Goal: Find specific page/section: Find specific page/section

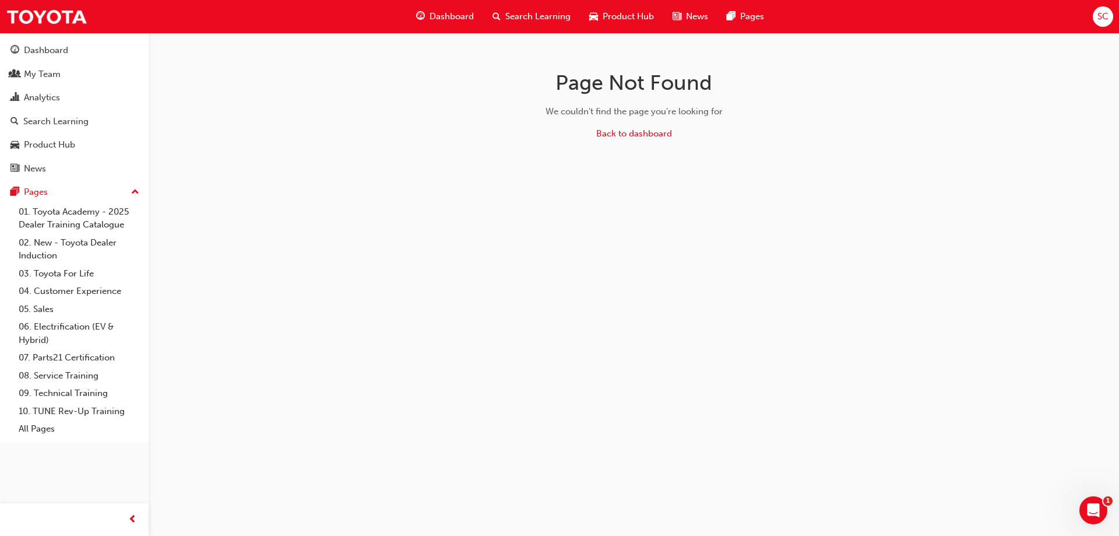
click at [523, 16] on span "Search Learning" at bounding box center [537, 16] width 65 height 13
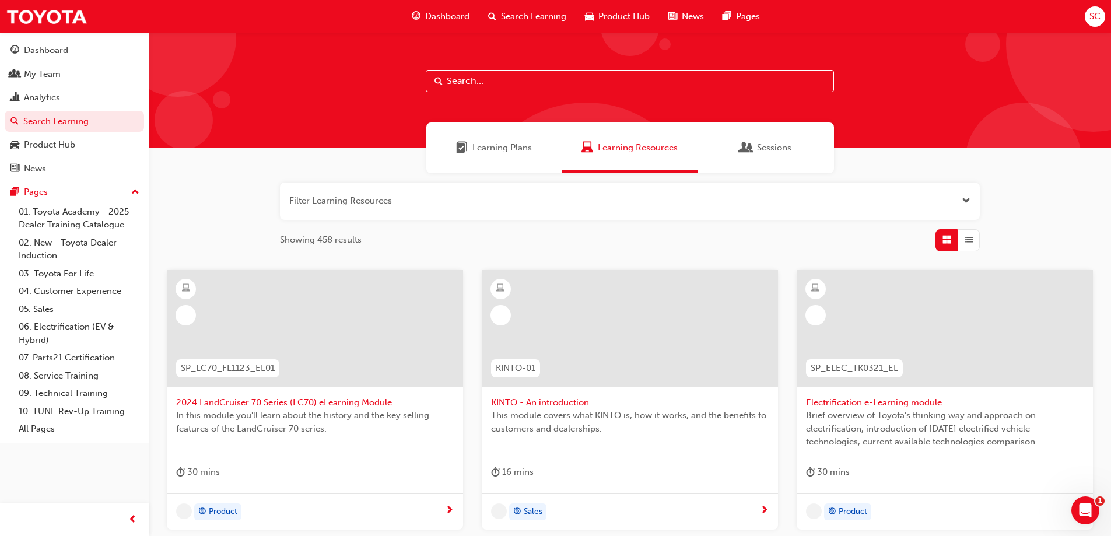
click at [448, 82] on input "text" at bounding box center [630, 81] width 408 height 22
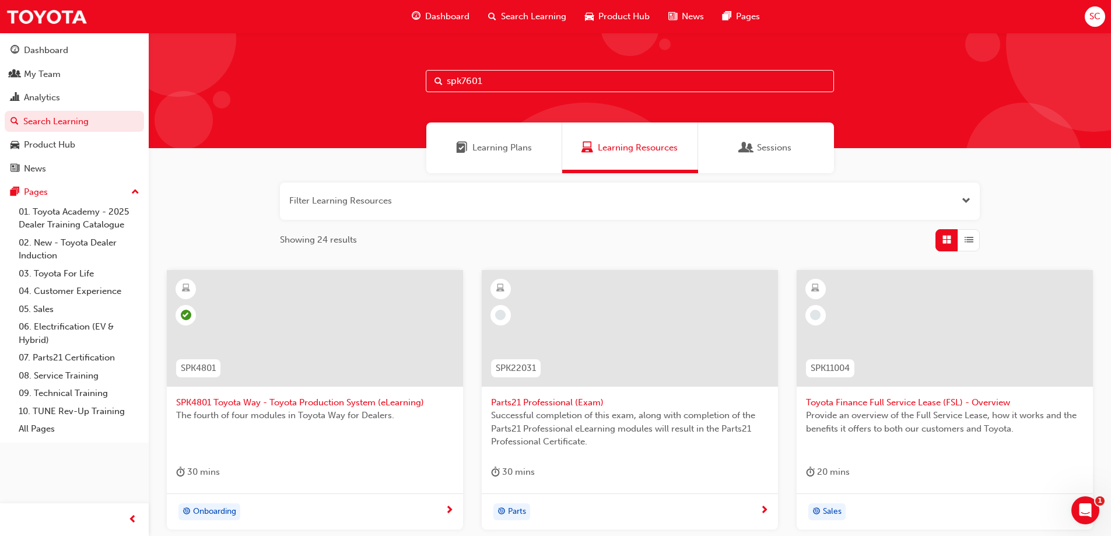
type input "spk7601"
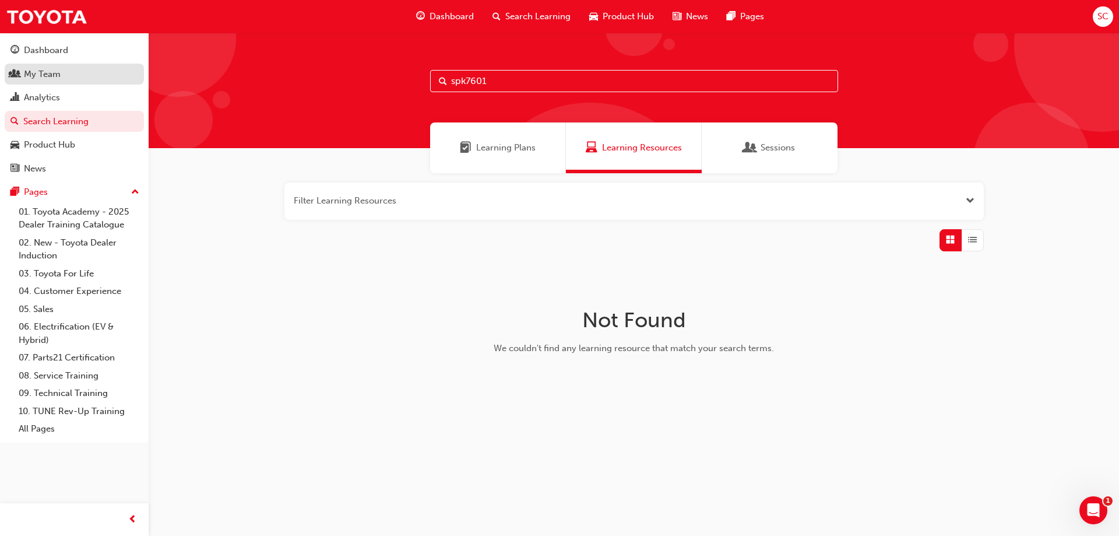
click at [20, 72] on div "My Team" at bounding box center [74, 74] width 128 height 15
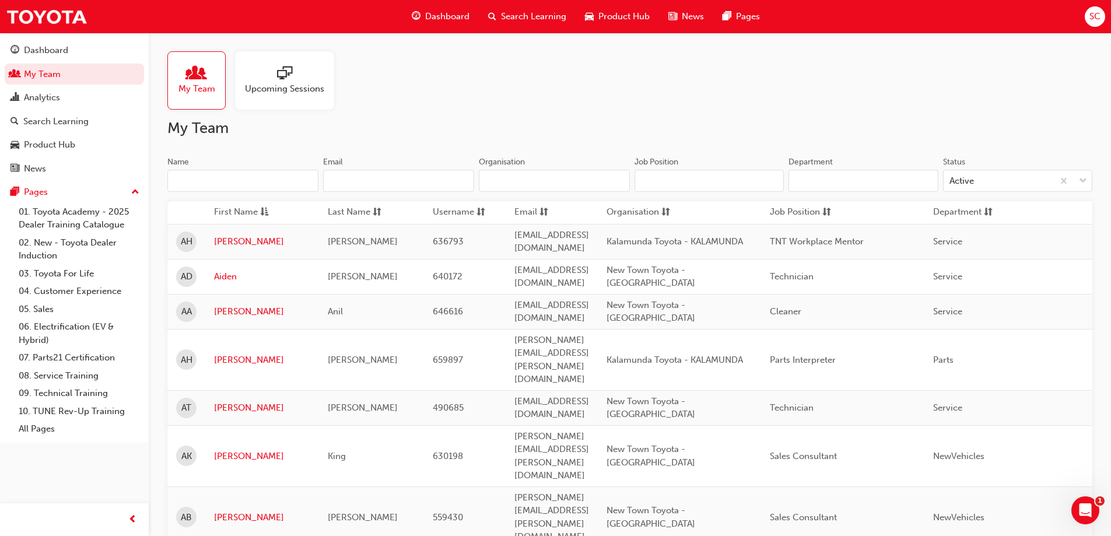
click at [293, 94] on span "Upcoming Sessions" at bounding box center [284, 88] width 79 height 13
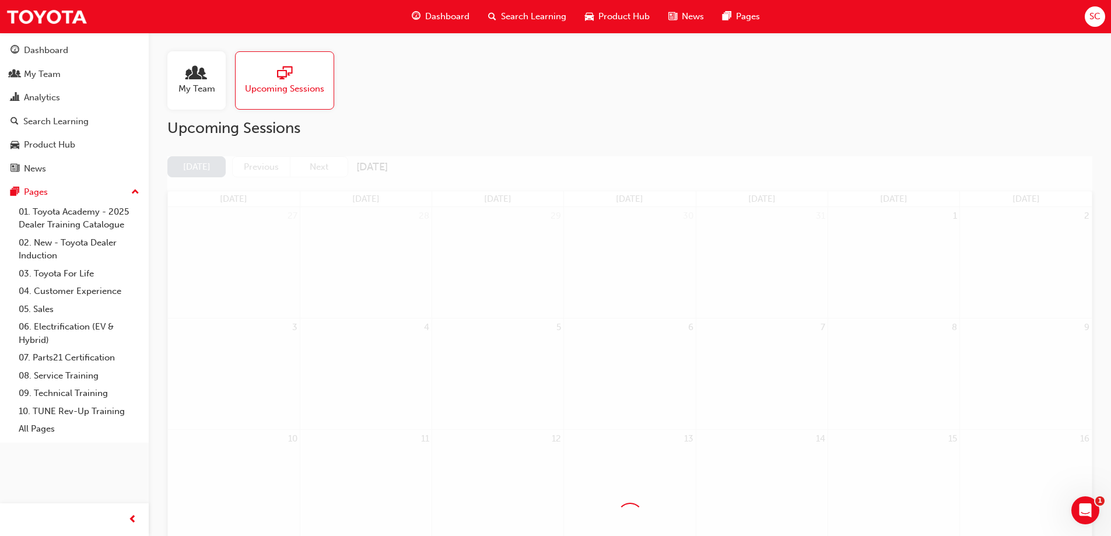
click at [187, 75] on div at bounding box center [196, 74] width 37 height 16
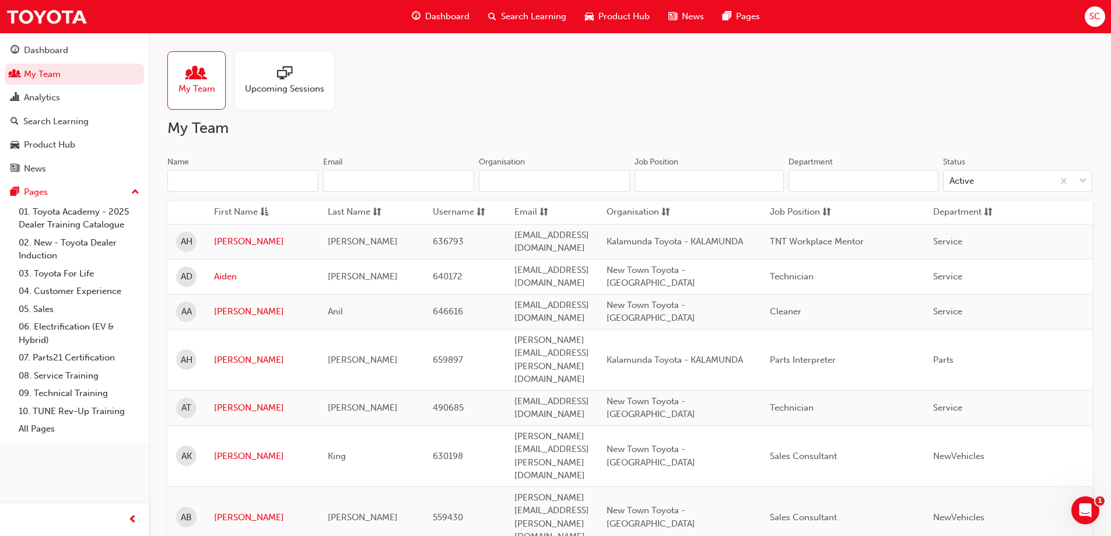
click at [209, 175] on input "Name" at bounding box center [242, 181] width 151 height 22
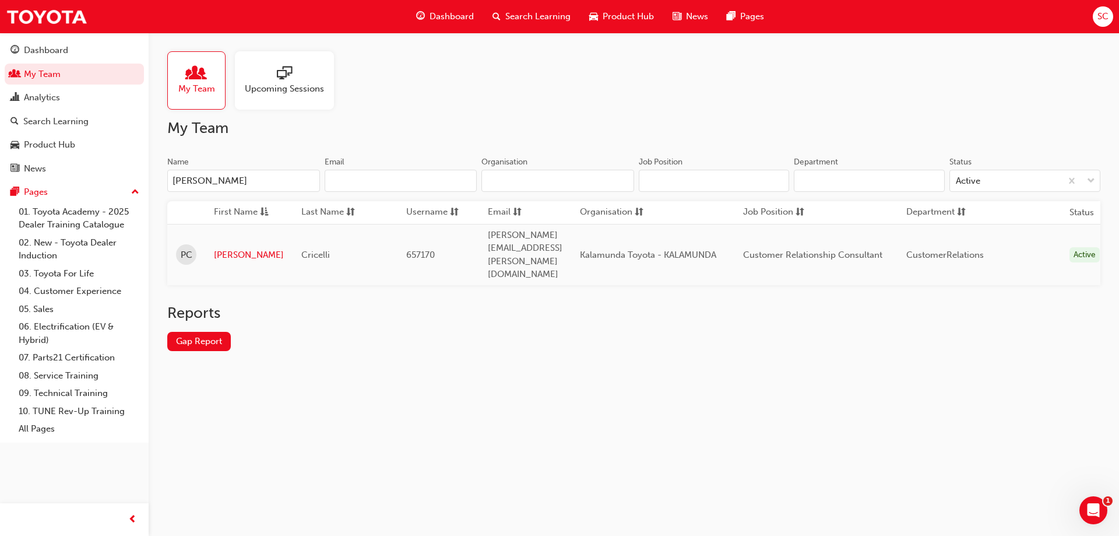
type input "[PERSON_NAME]"
click at [232, 248] on link "[PERSON_NAME]" at bounding box center [249, 254] width 70 height 13
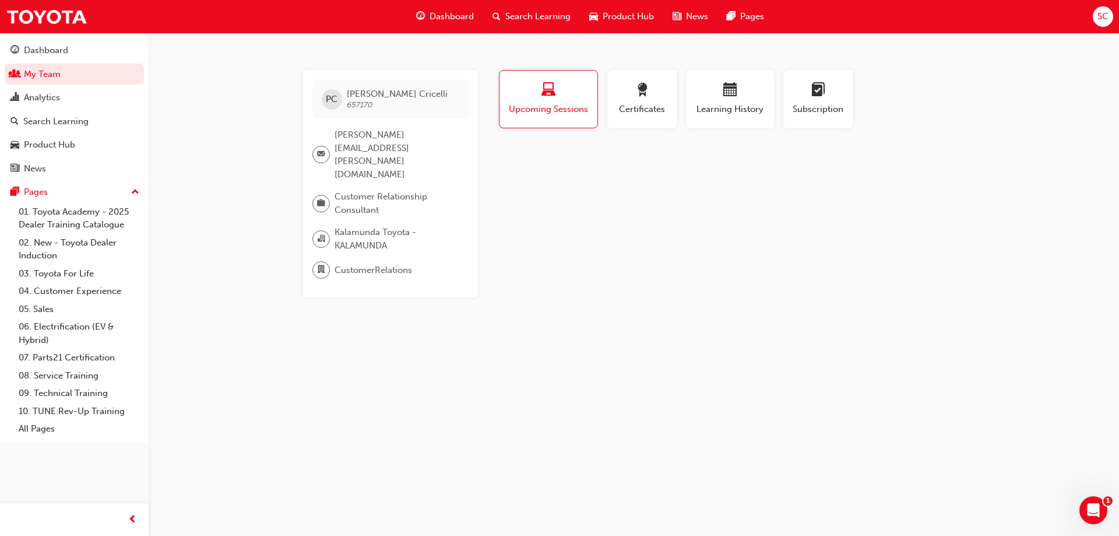
click at [361, 91] on span "[PERSON_NAME]" at bounding box center [397, 94] width 101 height 10
click at [723, 95] on span "calendar-icon" at bounding box center [730, 91] width 14 height 16
